Goal: Task Accomplishment & Management: Complete application form

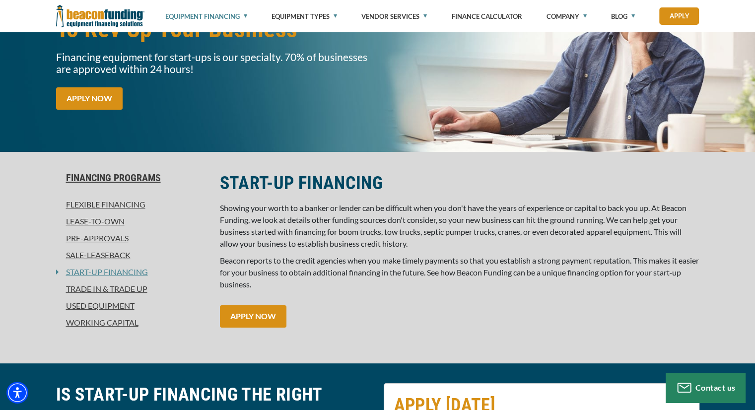
scroll to position [139, 0]
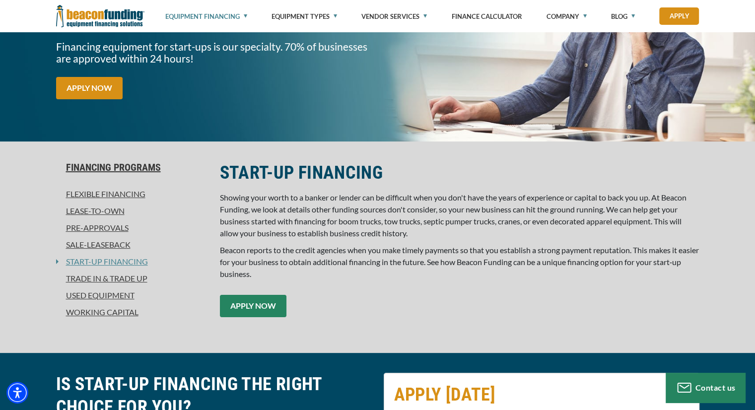
click at [249, 308] on link "APPLY NOW" at bounding box center [253, 306] width 67 height 22
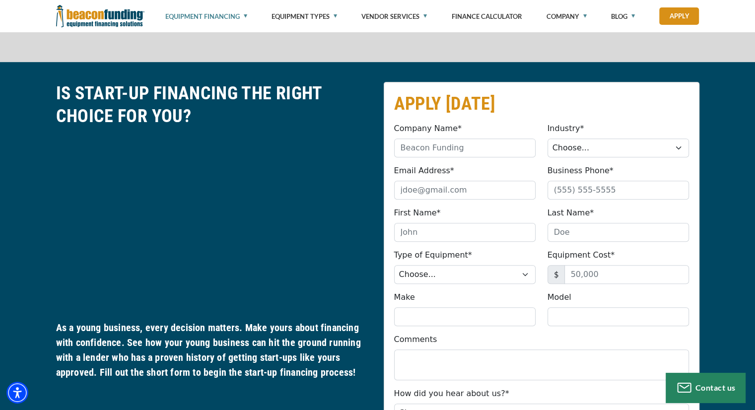
scroll to position [472, 0]
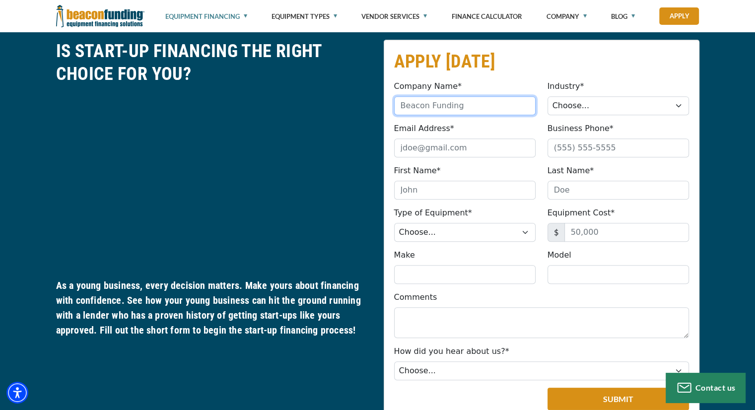
click at [435, 108] on input "Company Name*" at bounding box center [465, 105] width 142 height 19
click at [413, 107] on input "Unyamed Earth LLC" at bounding box center [465, 105] width 142 height 19
type input "Unyamed Earth LLC"
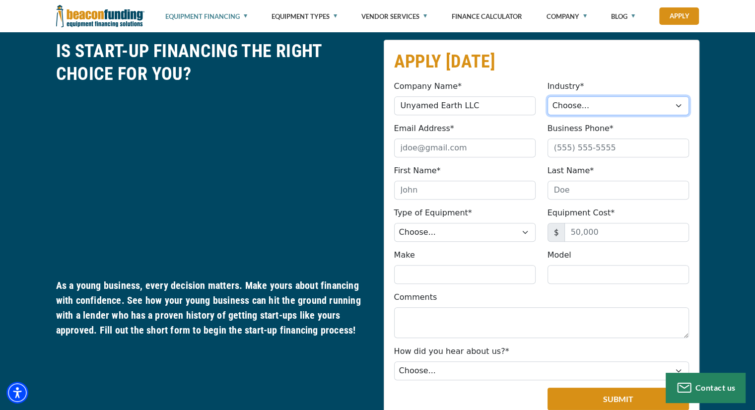
click at [579, 111] on select "Choose... Towing Landscape/Hardscape Decorated Apparel Septic Light Constructio…" at bounding box center [619, 105] width 142 height 19
select select "2"
click at [548, 96] on select "Choose... Towing Landscape/Hardscape Decorated Apparel Septic Light Constructio…" at bounding box center [619, 105] width 142 height 19
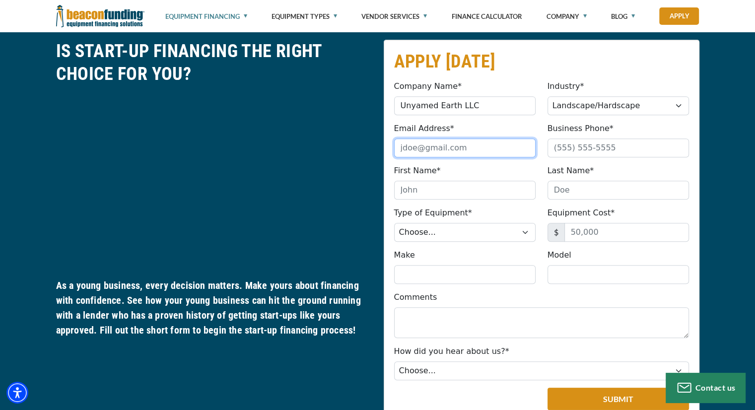
click at [422, 151] on input "Email Address*" at bounding box center [465, 148] width 142 height 19
type input "[EMAIL_ADDRESS][DOMAIN_NAME]"
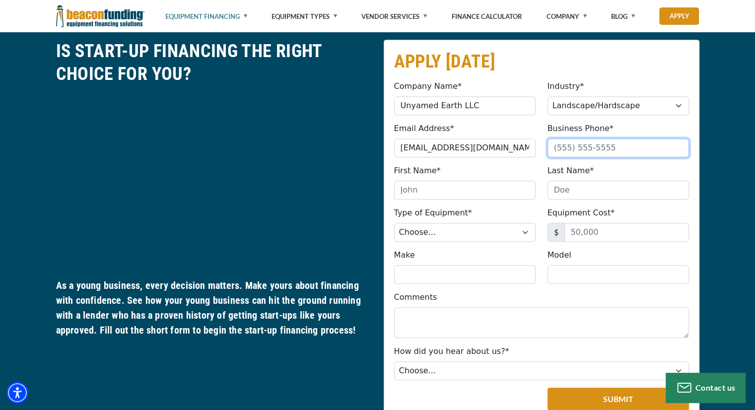
type input "8127254098"
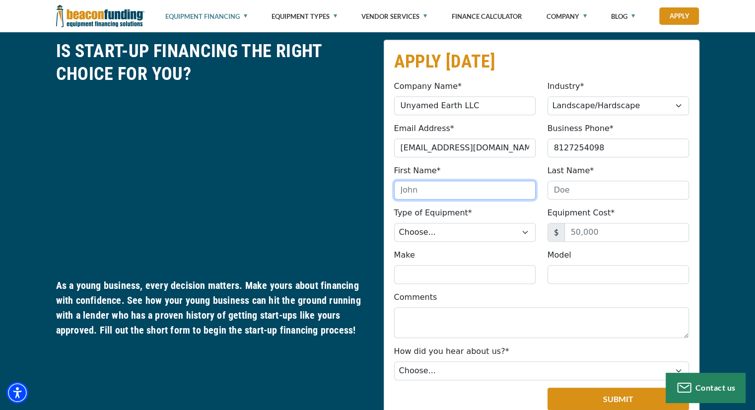
type input "[PERSON_NAME]"
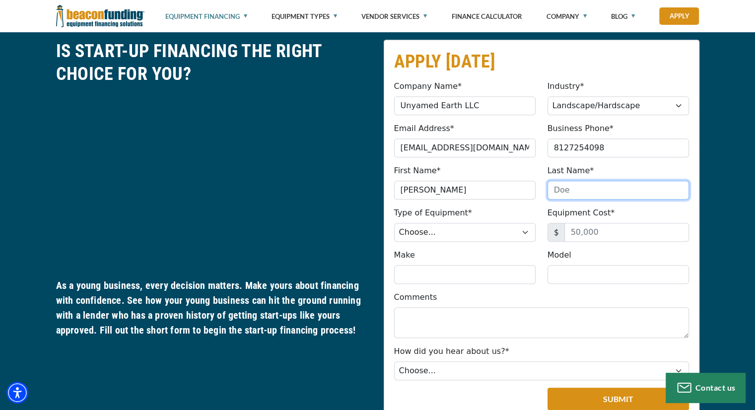
type input "[PERSON_NAME]"
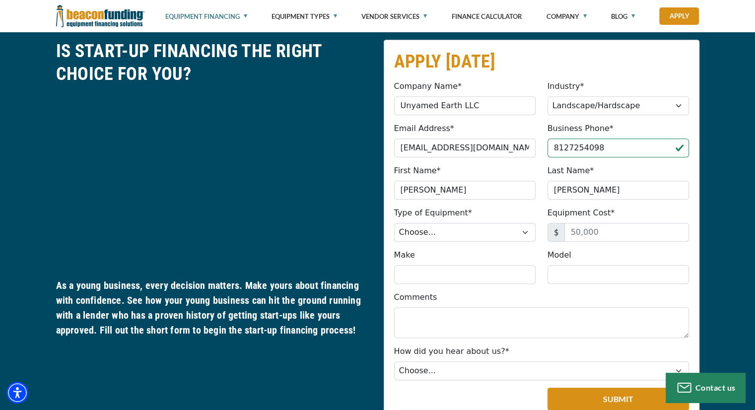
type input "[PHONE_NUMBER]"
click at [451, 235] on select "Choose... Backhoe Boom/Bucket Truck Chipper Commercial Mower Crane DTG/DTF Prin…" at bounding box center [465, 232] width 142 height 19
select select "23"
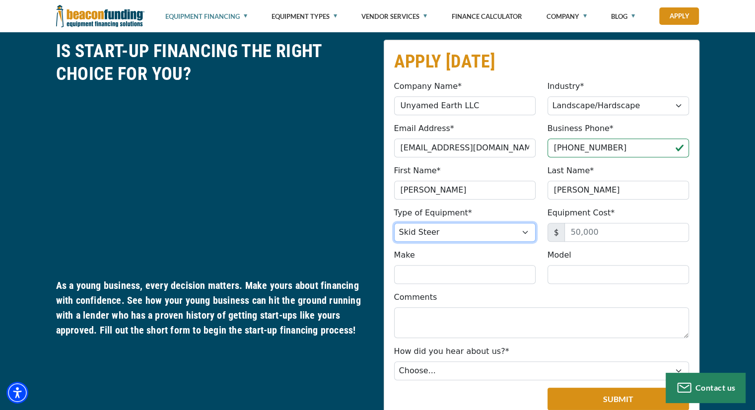
click at [394, 223] on select "Choose... Backhoe Boom/Bucket Truck Chipper Commercial Mower Crane DTG/DTF Prin…" at bounding box center [465, 232] width 142 height 19
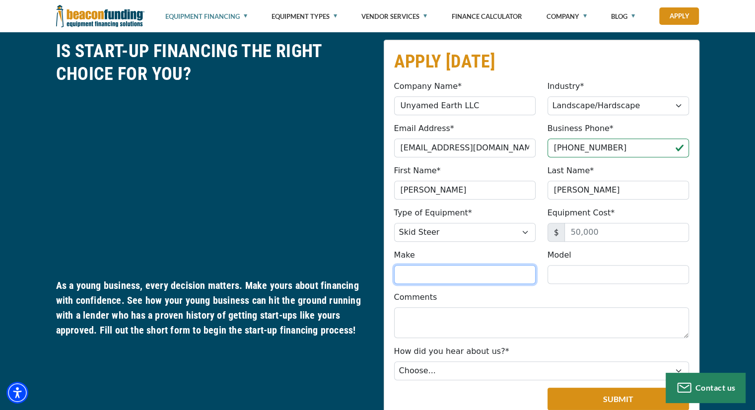
click at [412, 270] on input "Make" at bounding box center [465, 274] width 142 height 19
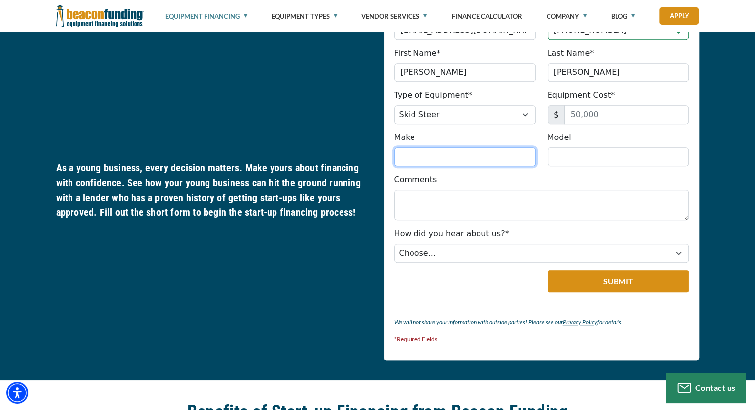
scroll to position [596, 0]
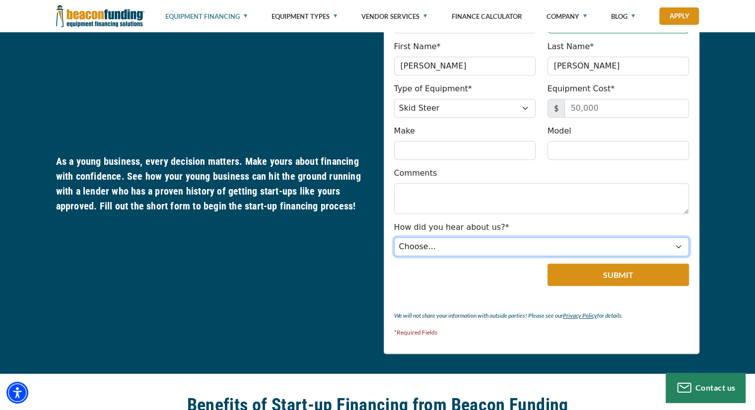
click at [610, 245] on select "Choose... Internet Search Vendor Referral Word of Mouth Client Referral Email E…" at bounding box center [541, 246] width 295 height 19
click at [394, 237] on select "Choose... Internet Search Vendor Referral Word of Mouth Client Referral Email E…" at bounding box center [541, 246] width 295 height 19
click at [456, 249] on select "Choose... Internet Search Vendor Referral Word of Mouth Client Referral Email E…" at bounding box center [541, 246] width 295 height 19
select select "5"
click at [394, 237] on select "Choose... Internet Search Vendor Referral Word of Mouth Client Referral Email E…" at bounding box center [541, 246] width 295 height 19
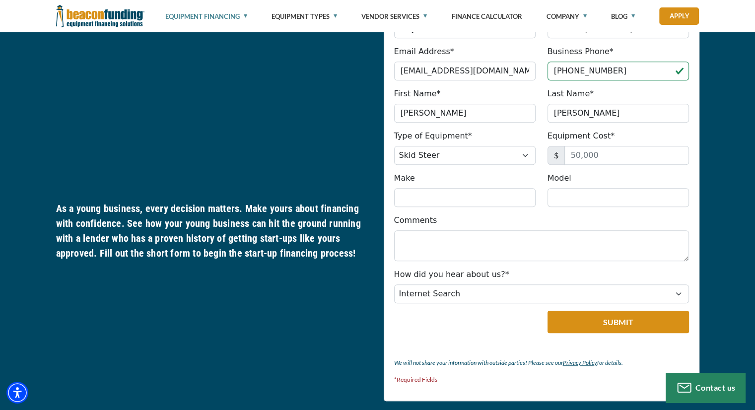
scroll to position [542, 0]
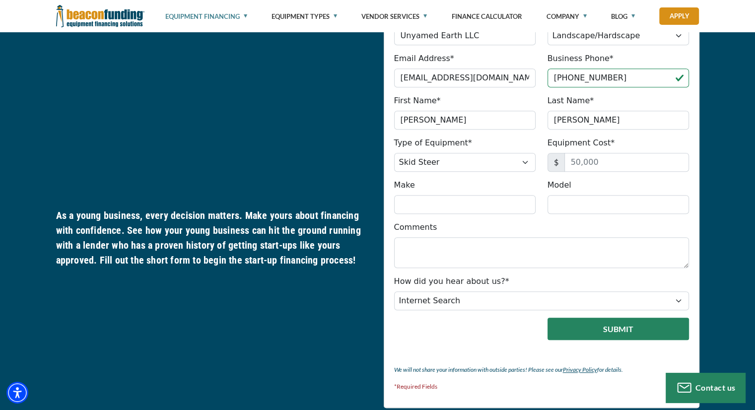
click at [655, 334] on button "Submit" at bounding box center [619, 329] width 142 height 22
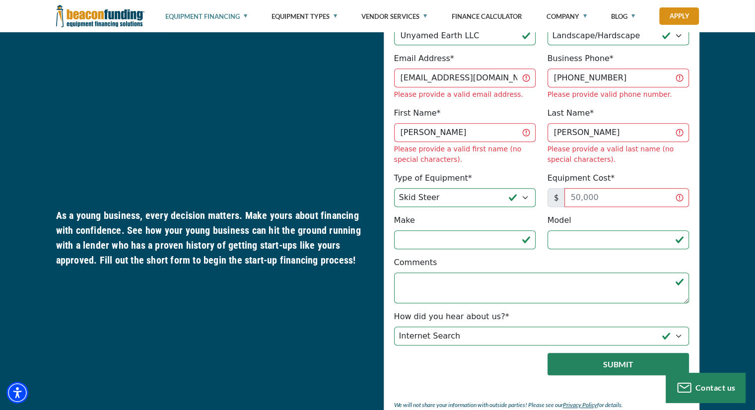
click at [618, 353] on button "Submit" at bounding box center [619, 364] width 142 height 22
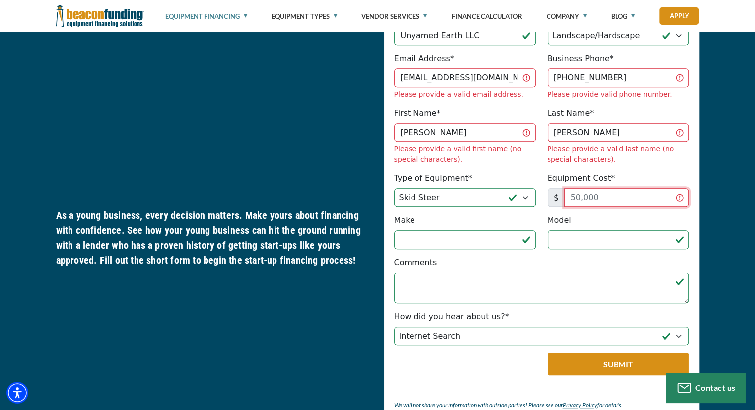
click at [571, 188] on input "Equipment Cost*" at bounding box center [627, 197] width 125 height 19
type input "5"
type input "40,000"
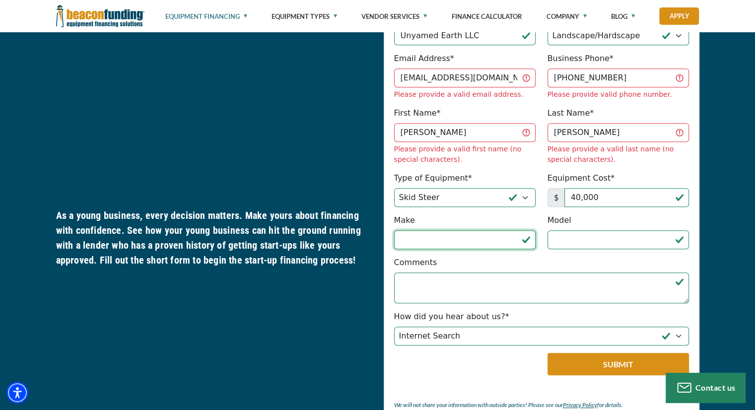
click at [493, 230] on input "Make" at bounding box center [465, 239] width 142 height 19
type input "unkown yet"
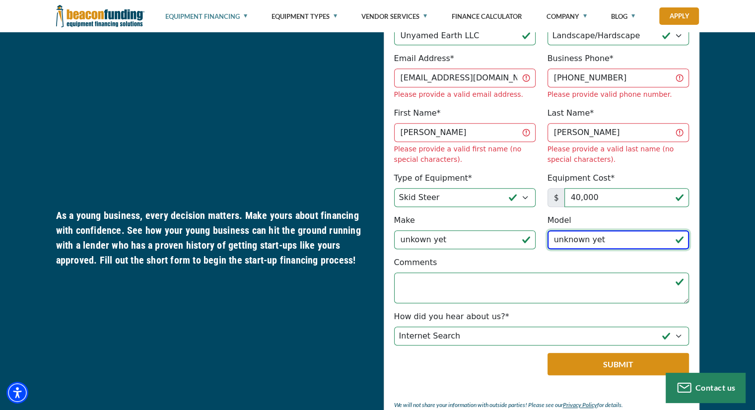
type input "unknown yet"
